Goal: Check status

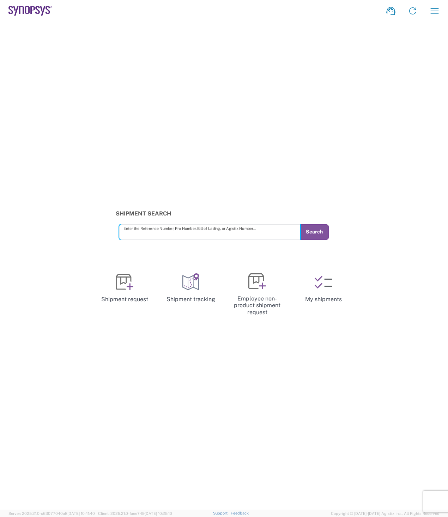
click at [139, 232] on input "text" at bounding box center [209, 232] width 173 height 12
type input "57067662"
click at [317, 235] on button "Search" at bounding box center [314, 232] width 29 height 16
